Goal: Task Accomplishment & Management: Manage account settings

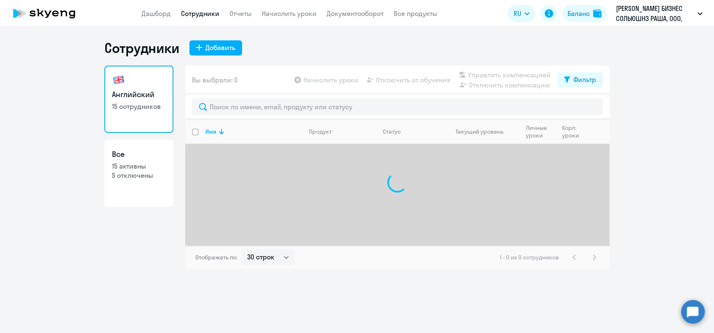
select select "30"
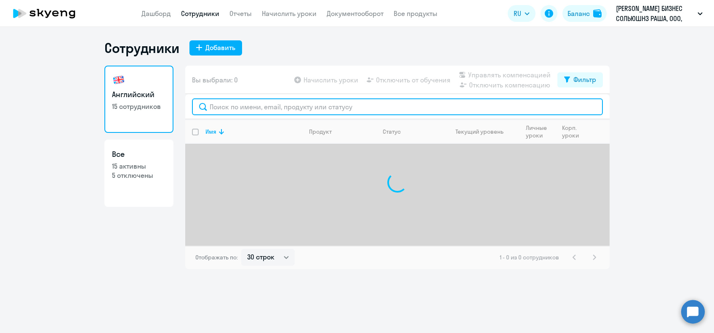
click at [273, 107] on input "text" at bounding box center [397, 106] width 411 height 17
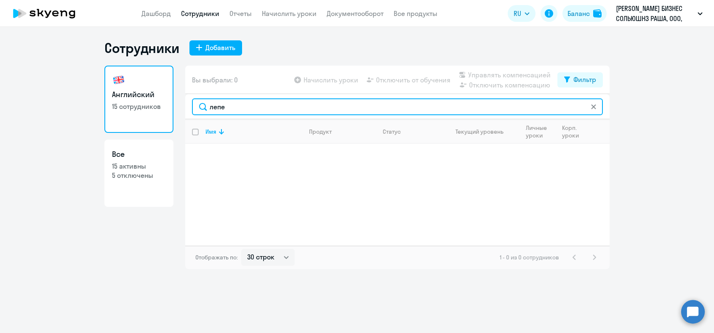
drag, startPoint x: 240, startPoint y: 105, endPoint x: 202, endPoint y: 105, distance: 38.3
click at [205, 106] on input "лепе" at bounding box center [397, 106] width 411 height 17
type input "[PERSON_NAME]"
type input "мар"
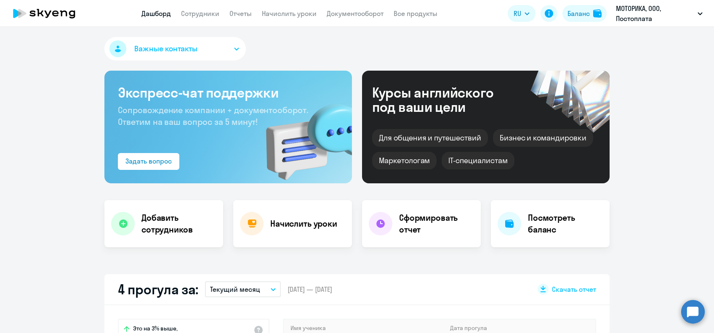
select select "30"
click at [211, 17] on link "Сотрудники" at bounding box center [200, 13] width 38 height 8
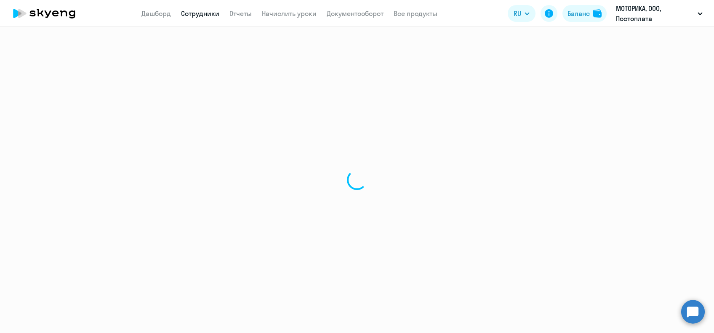
select select "30"
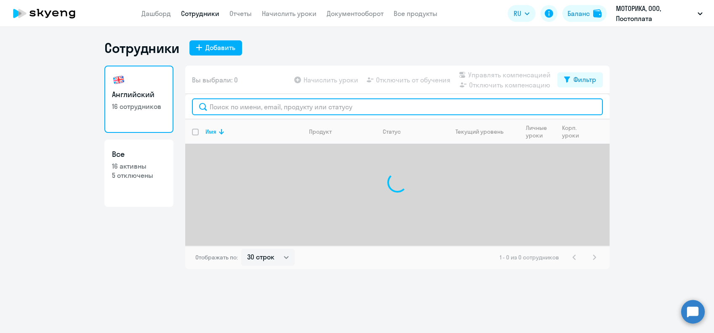
click at [230, 101] on input "text" at bounding box center [397, 106] width 411 height 17
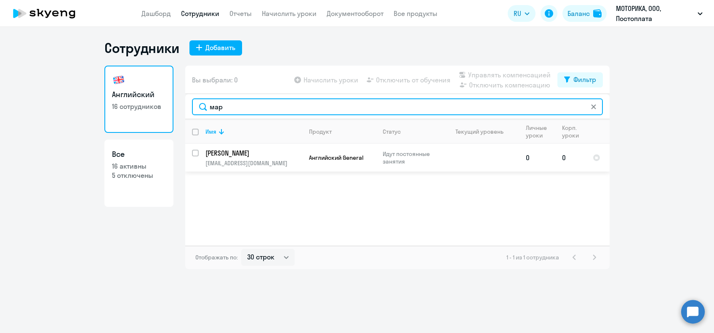
type input "мар"
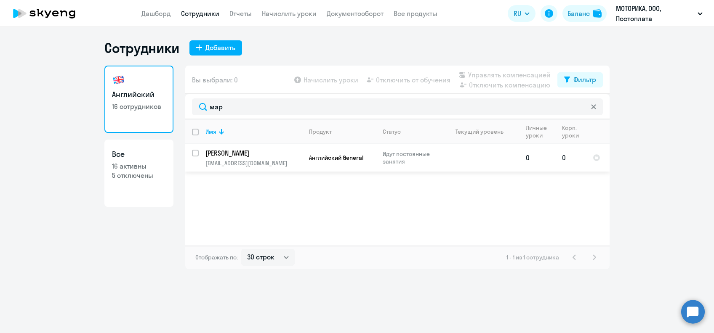
click at [196, 156] on input "select row 41720940" at bounding box center [200, 158] width 17 height 17
checkbox input "true"
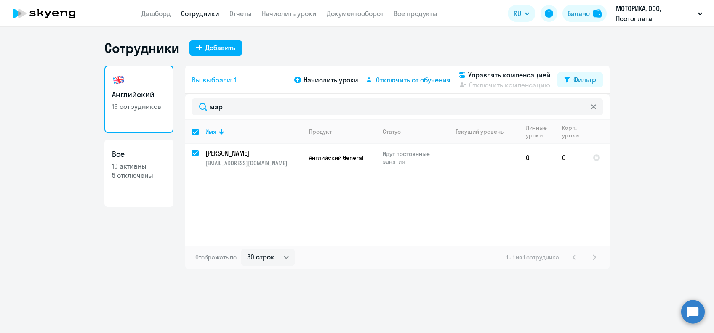
click at [439, 77] on span "Отключить от обучения" at bounding box center [413, 80] width 74 height 10
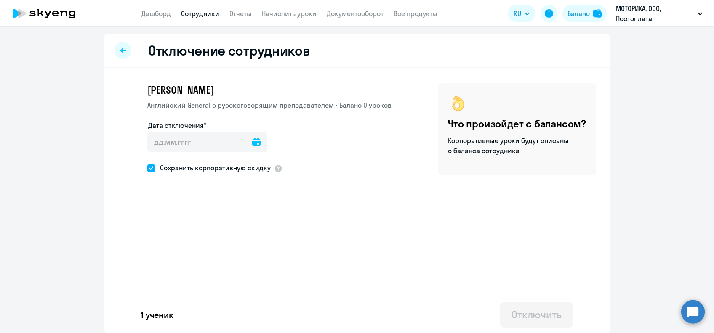
click at [253, 136] on div at bounding box center [256, 142] width 8 height 20
click at [252, 145] on icon at bounding box center [256, 142] width 8 height 8
click at [172, 286] on span "30" at bounding box center [171, 288] width 15 height 15
type input "30.09.2025"
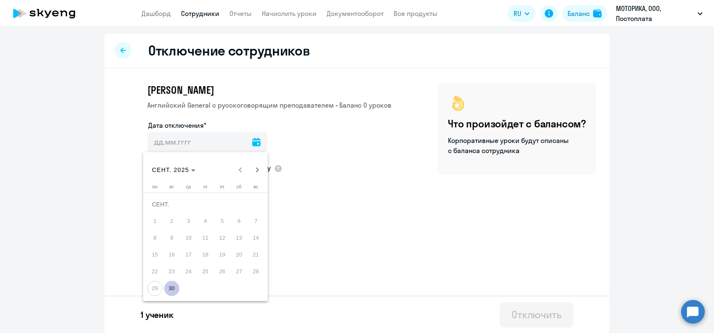
type input "30.9.2025"
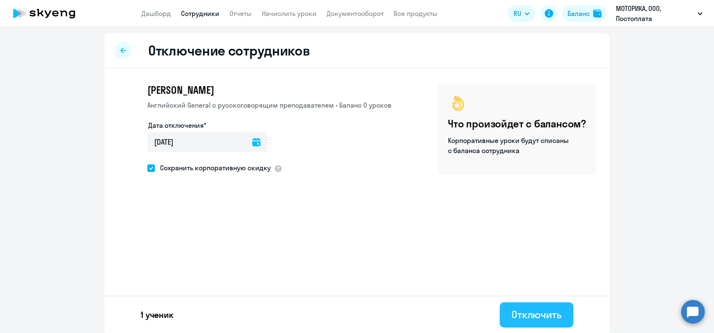
click at [511, 316] on div "Отключить" at bounding box center [536, 314] width 50 height 13
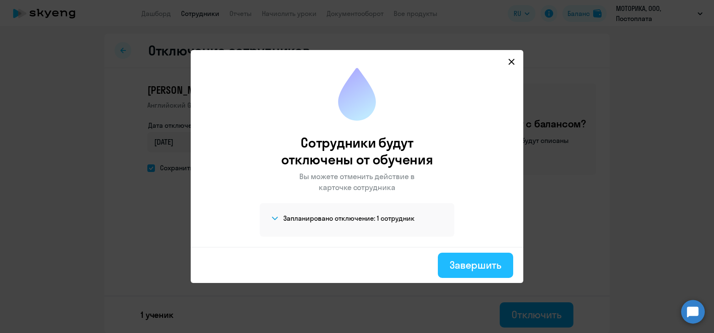
click at [462, 265] on div "Завершить" at bounding box center [475, 264] width 52 height 13
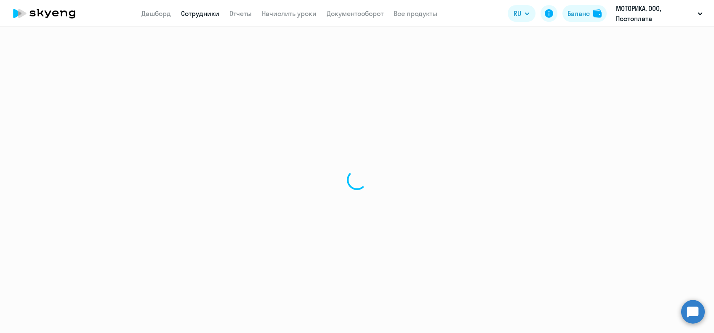
select select "30"
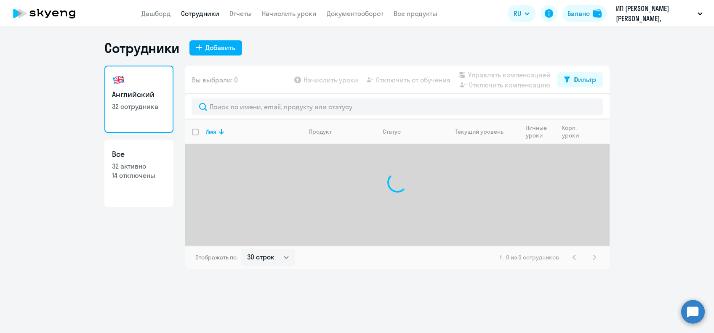
select select "30"
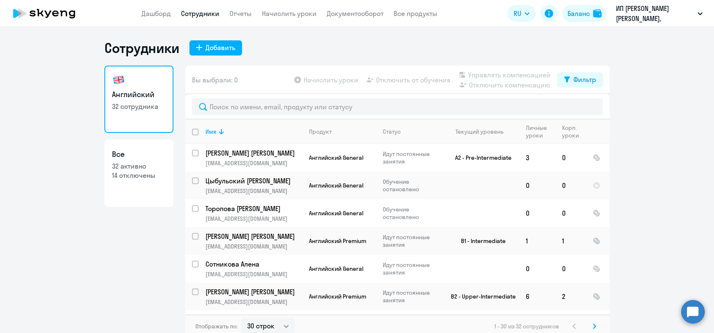
click at [117, 246] on div "Английский 32 сотрудника Все 32 активно 14 отключены" at bounding box center [138, 200] width 69 height 268
click at [578, 11] on div "Баланс" at bounding box center [578, 13] width 22 height 10
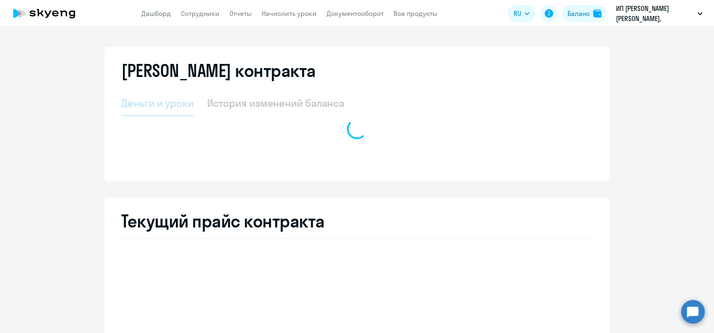
select select "english_adult_not_native_speaker"
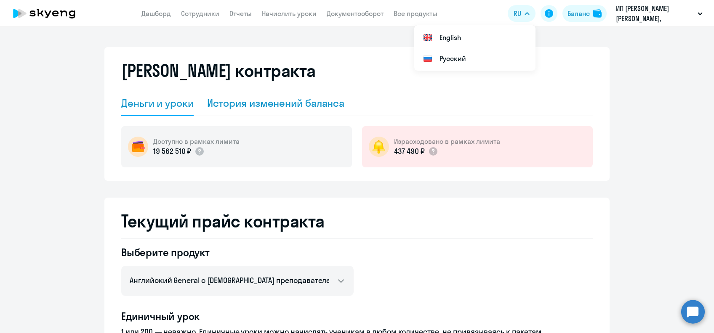
click at [310, 103] on div "История изменений баланса" at bounding box center [276, 102] width 138 height 13
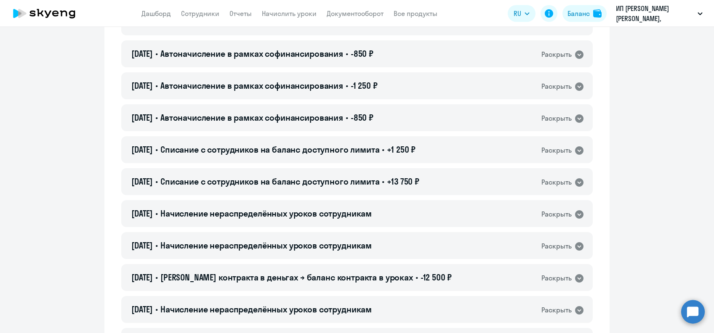
scroll to position [1402, 0]
